Goal: Check status: Check status

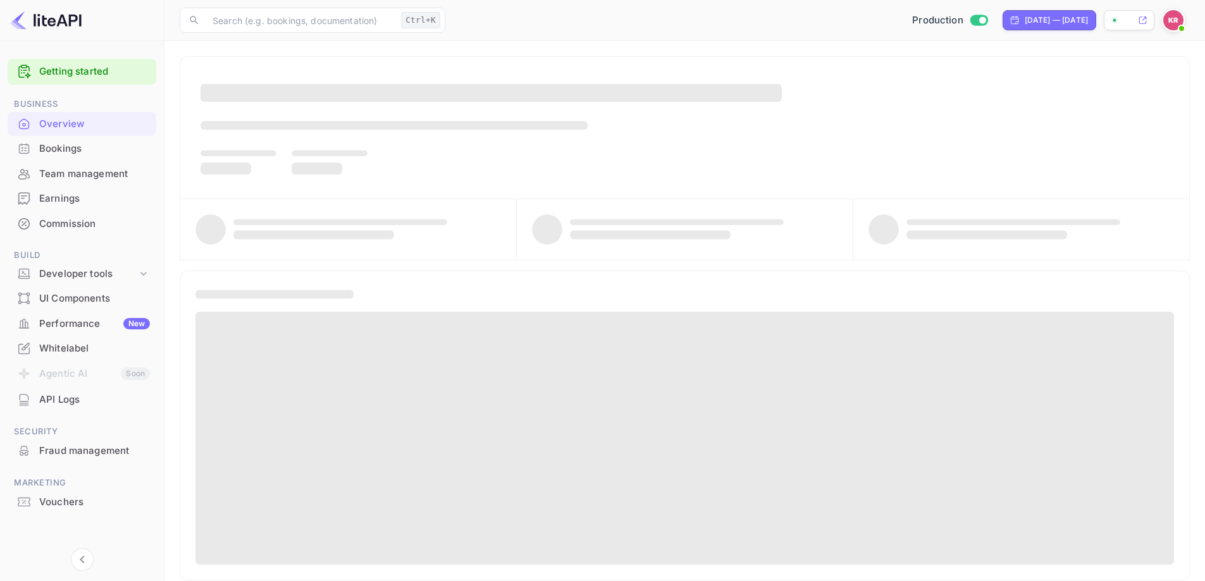
click at [36, 142] on div "Bookings" at bounding box center [82, 149] width 149 height 25
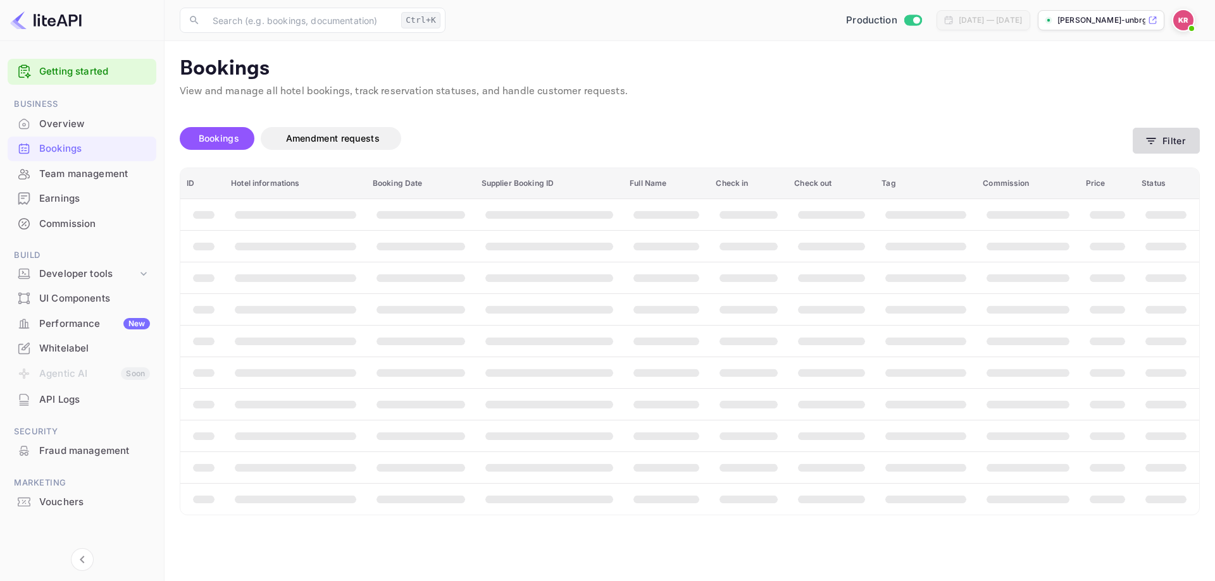
click at [1146, 145] on icon "button" at bounding box center [1150, 141] width 13 height 13
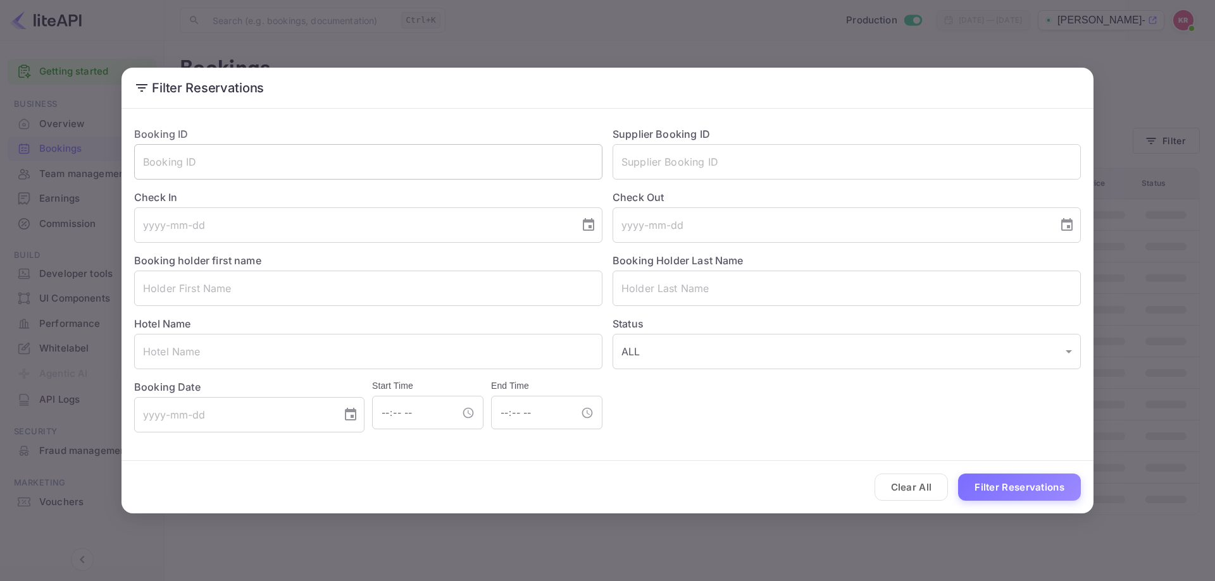
click at [339, 161] on input "text" at bounding box center [368, 161] width 468 height 35
paste input "9MnIoI8WS"
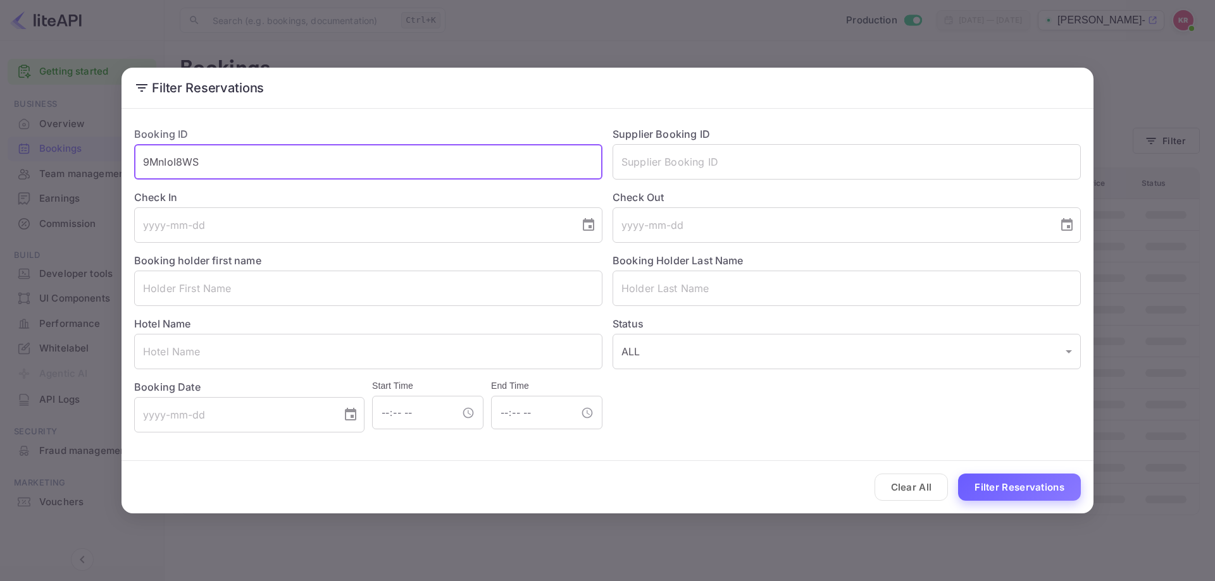
type input "9MnIoI8WS"
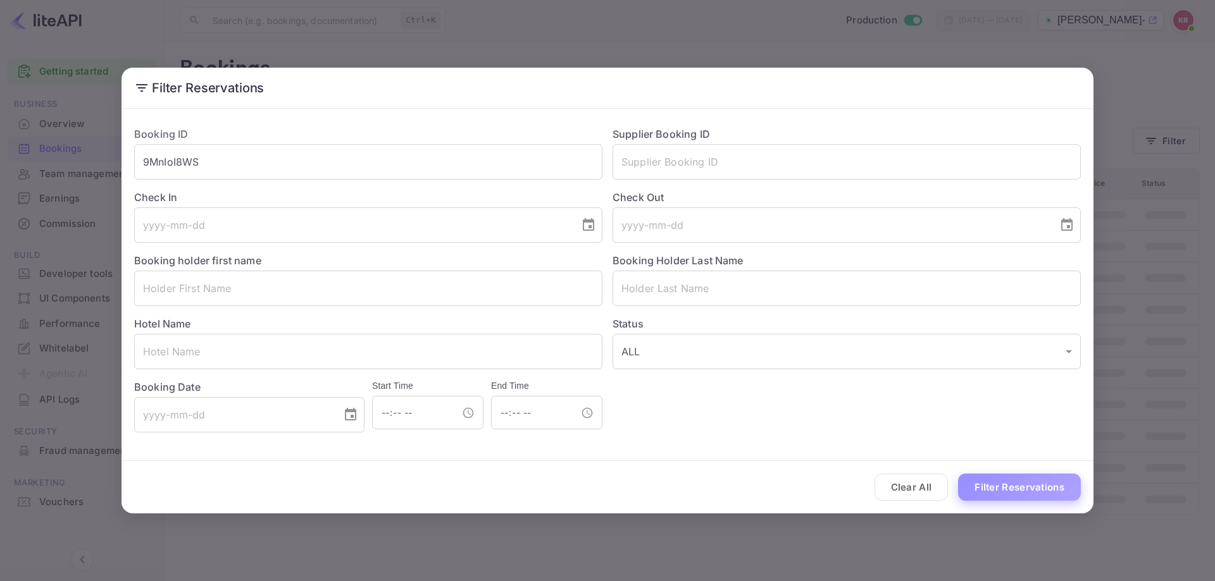
click at [1037, 492] on button "Filter Reservations" at bounding box center [1019, 487] width 123 height 27
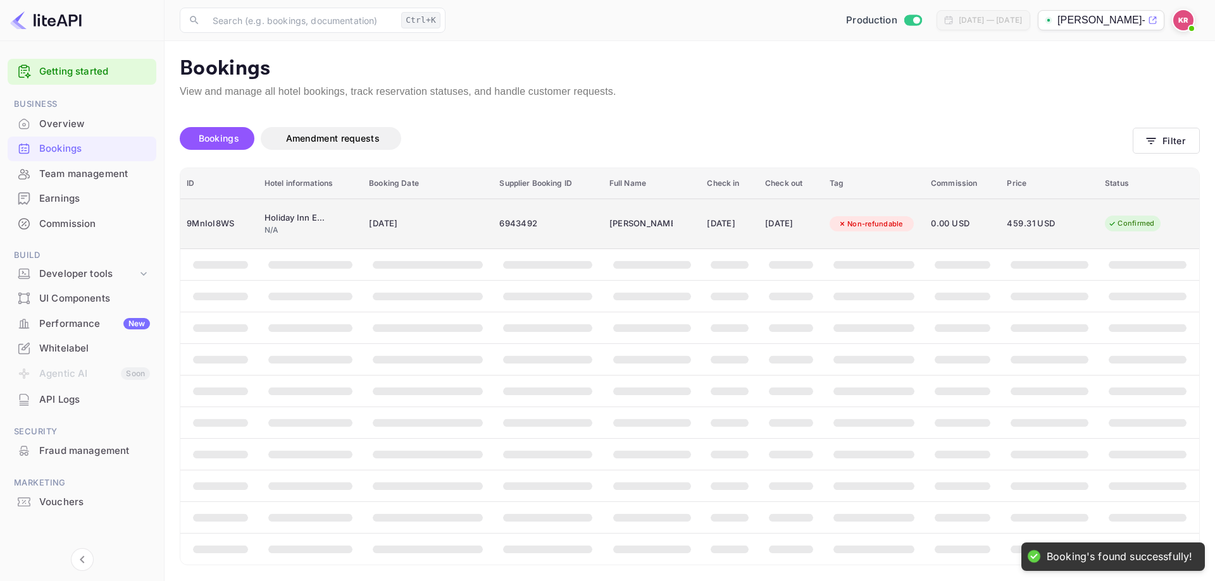
click at [564, 233] on div "6943492" at bounding box center [547, 224] width 97 height 20
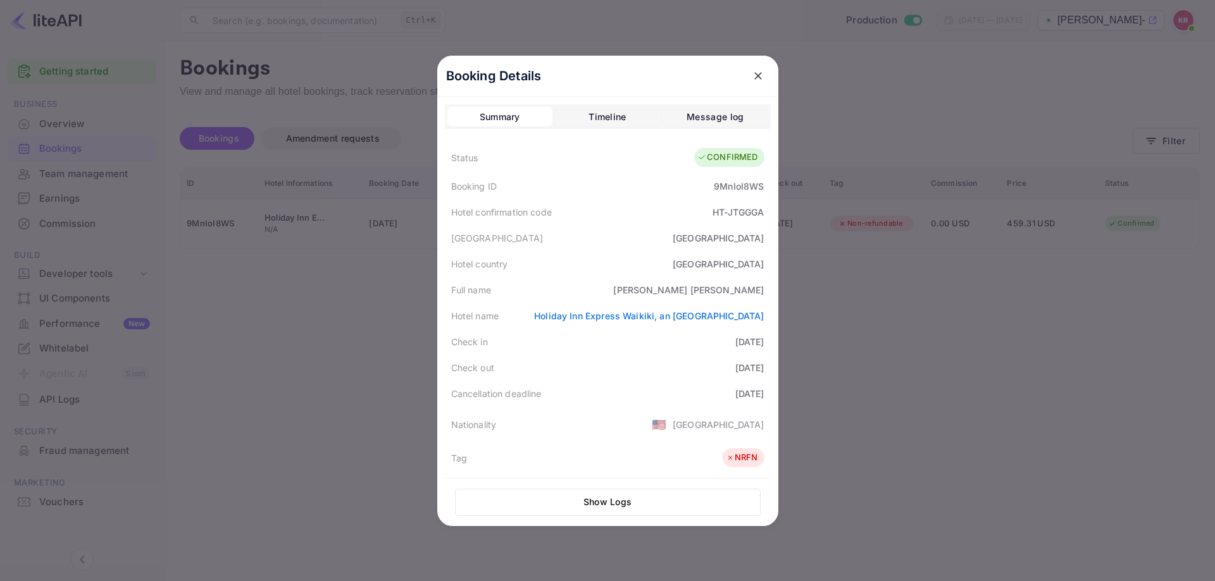
click at [304, 323] on div at bounding box center [607, 290] width 1215 height 581
